Goal: Go to known website: Access a specific website the user already knows

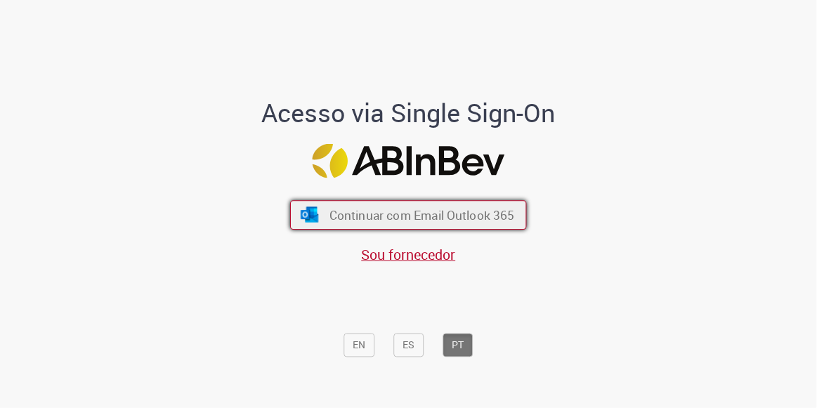
click at [358, 224] on button "Continuar com Email Outlook 365" at bounding box center [408, 216] width 237 height 30
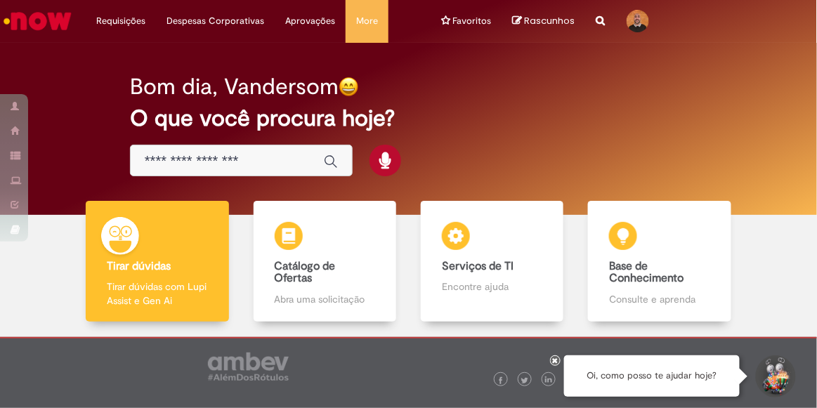
click at [32, 12] on img "Ir para a Homepage" at bounding box center [37, 21] width 72 height 28
